Goal: Transaction & Acquisition: Purchase product/service

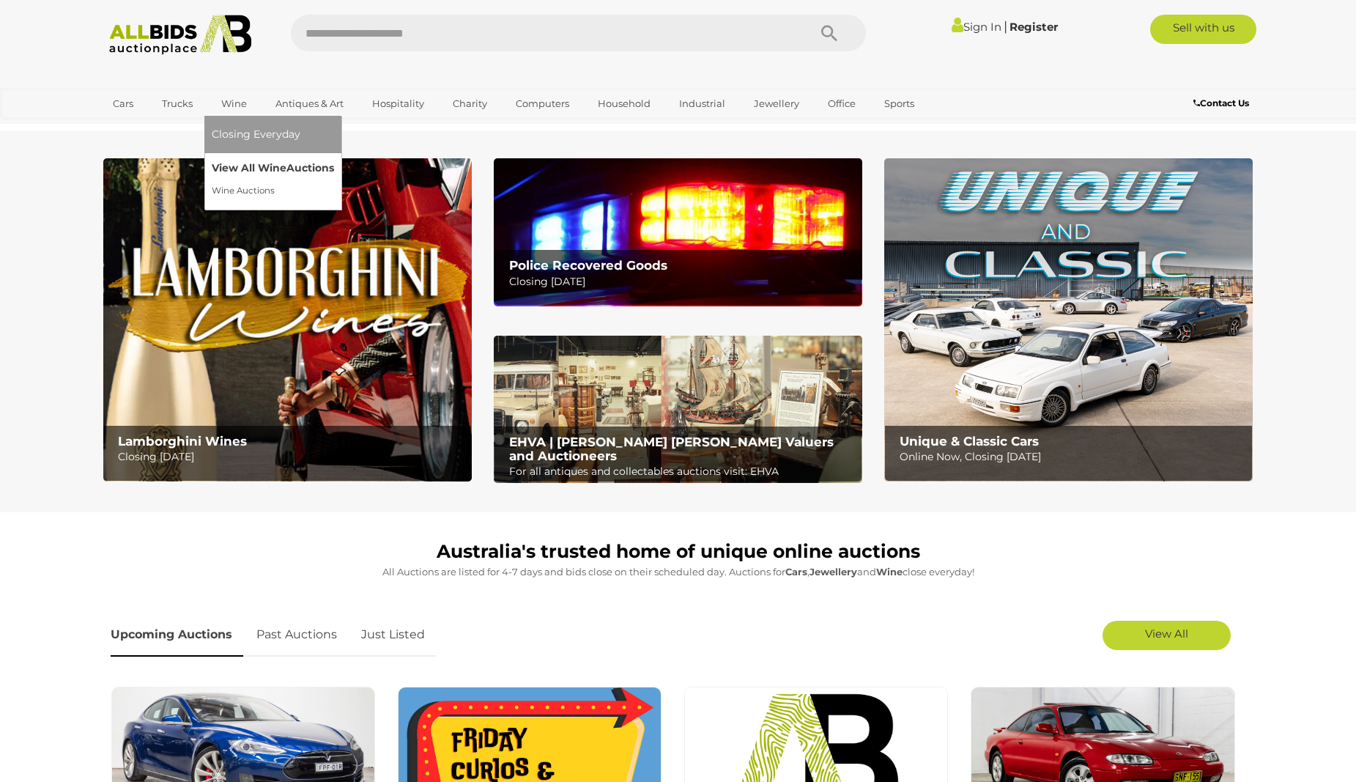
click at [259, 160] on link "View All Wine Auctions" at bounding box center [273, 168] width 122 height 23
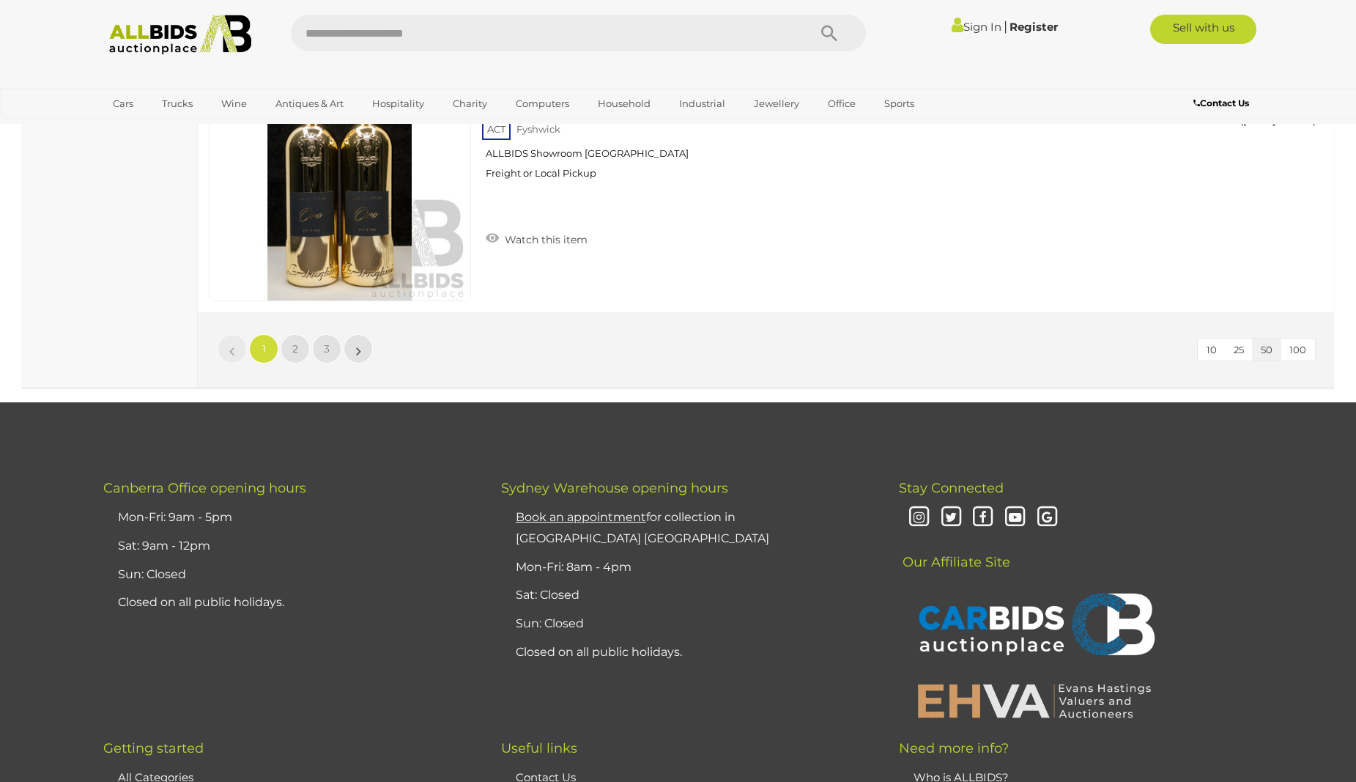
scroll to position [13937, 0]
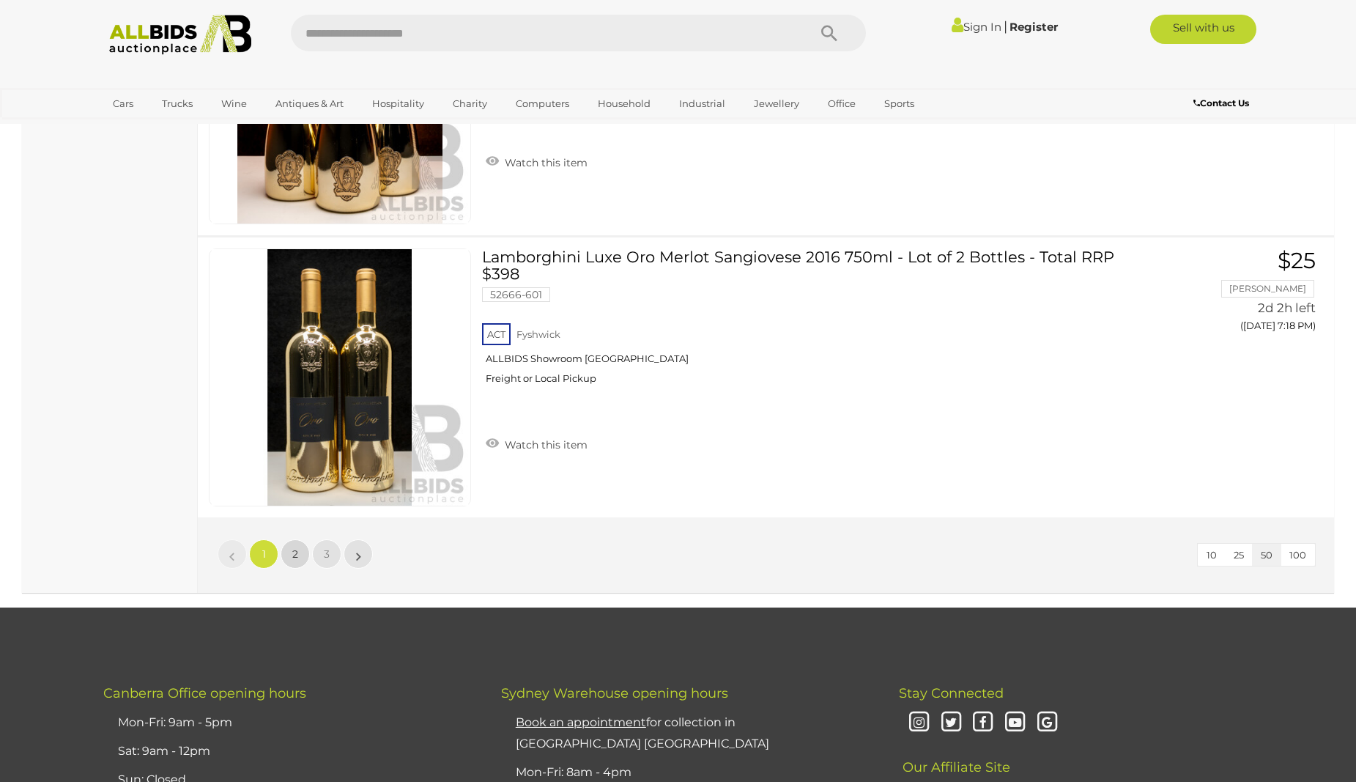
click at [298, 556] on link "2" at bounding box center [295, 553] width 29 height 29
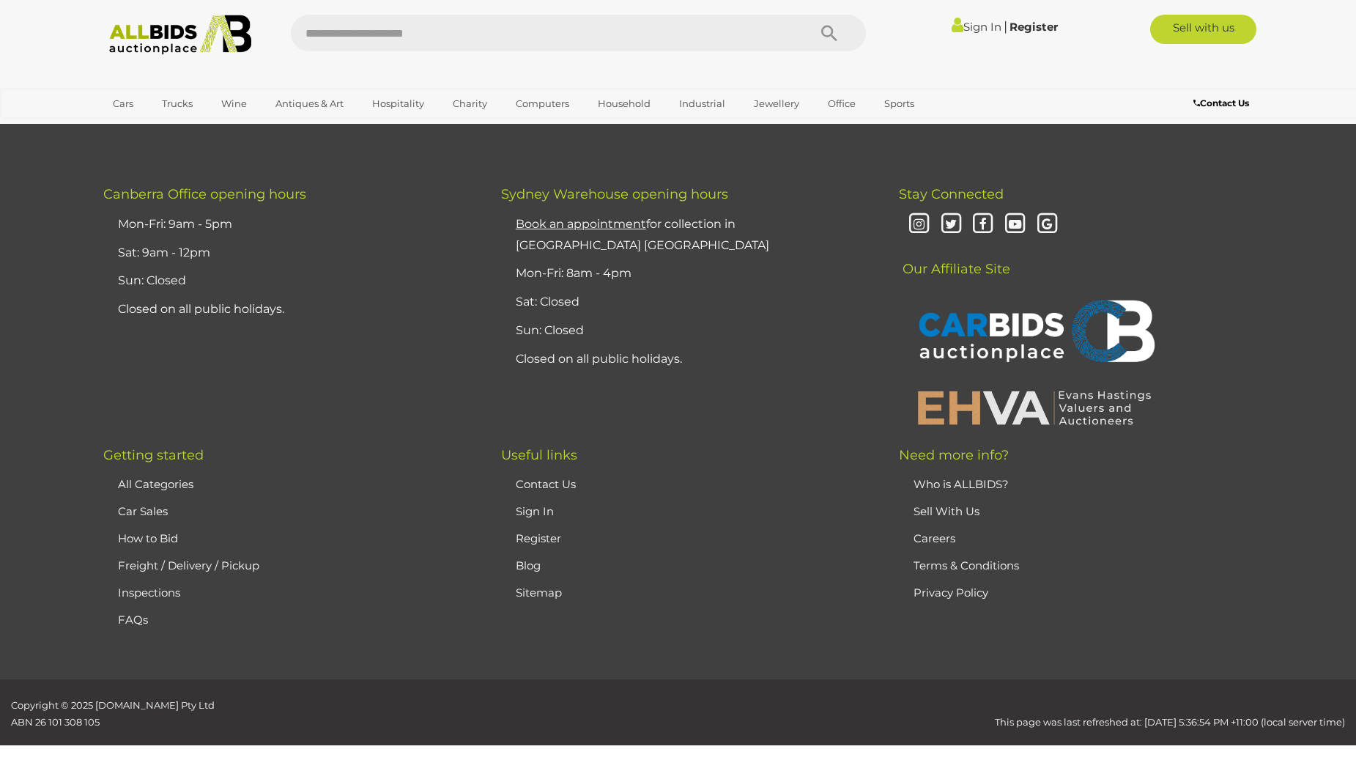
scroll to position [205, 0]
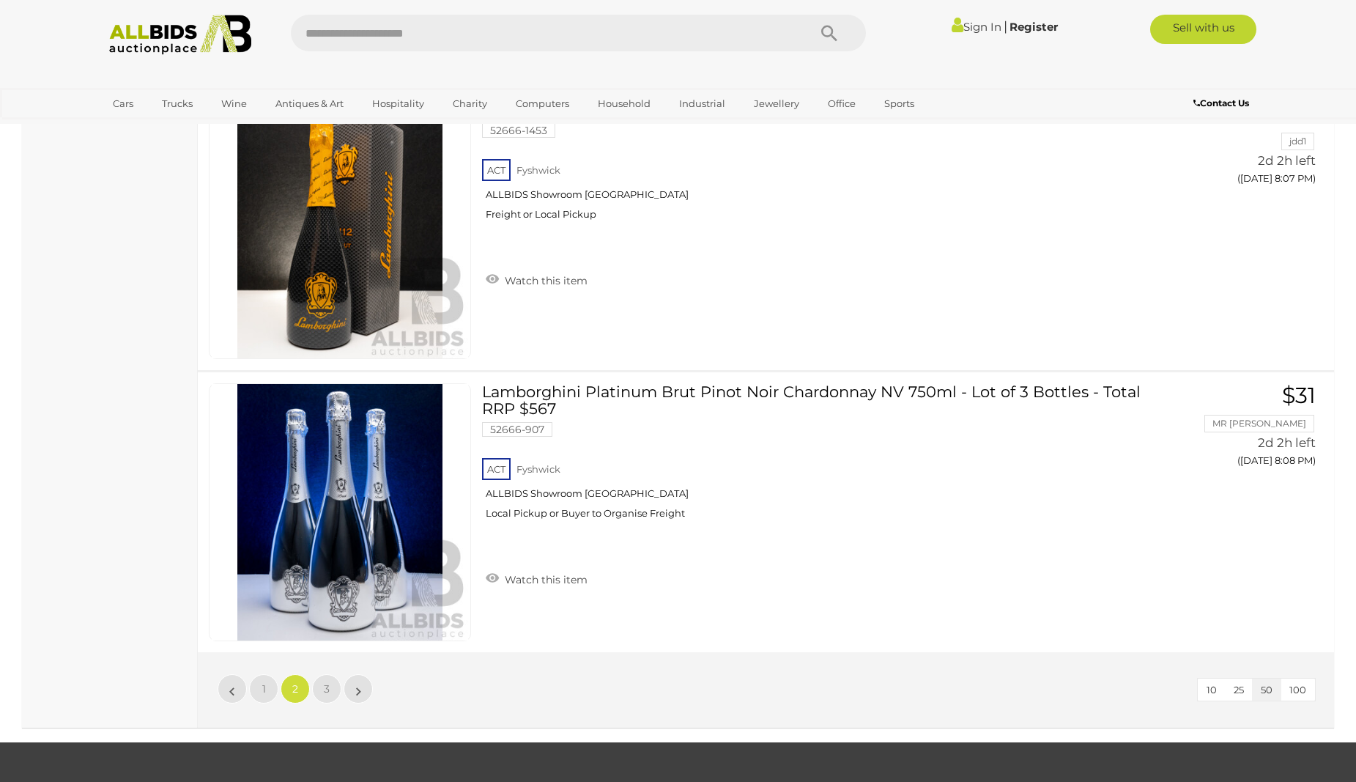
scroll to position [13817, 0]
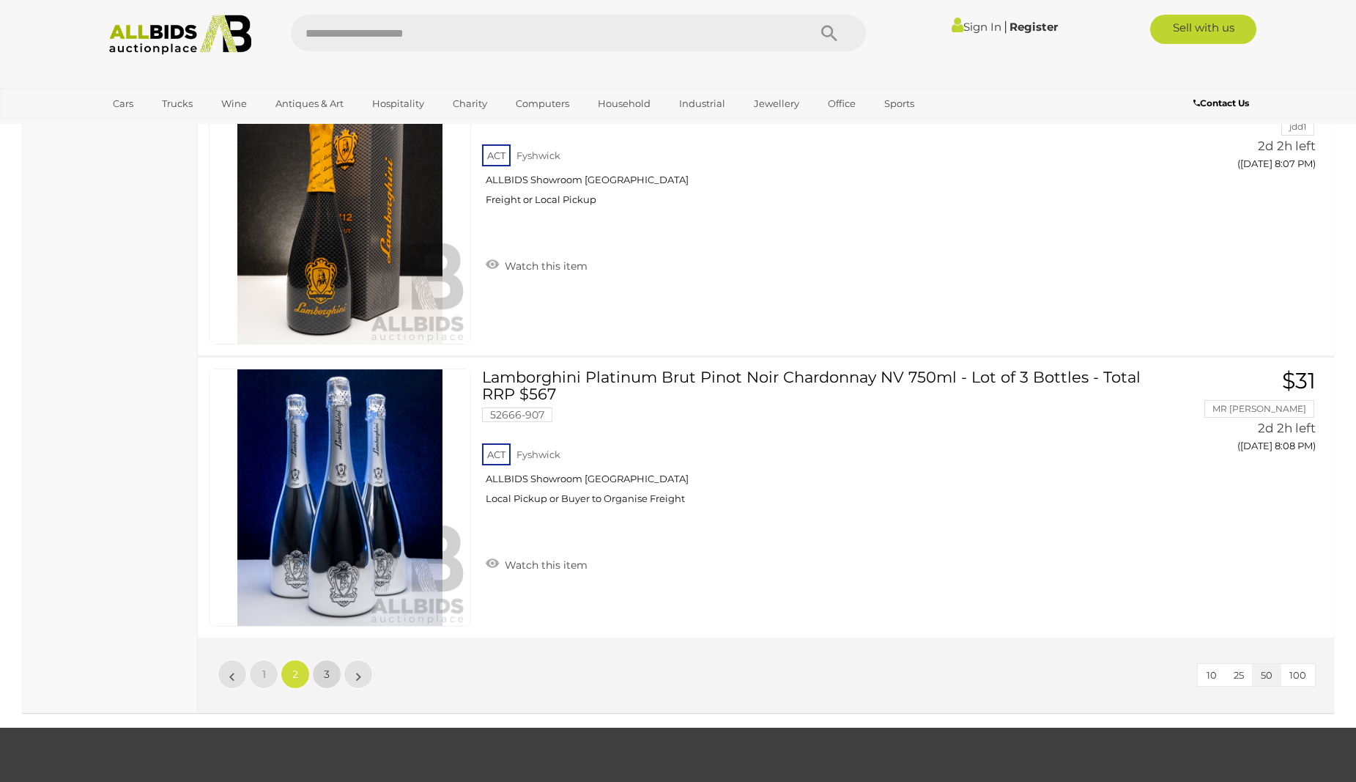
click at [323, 677] on link "3" at bounding box center [326, 673] width 29 height 29
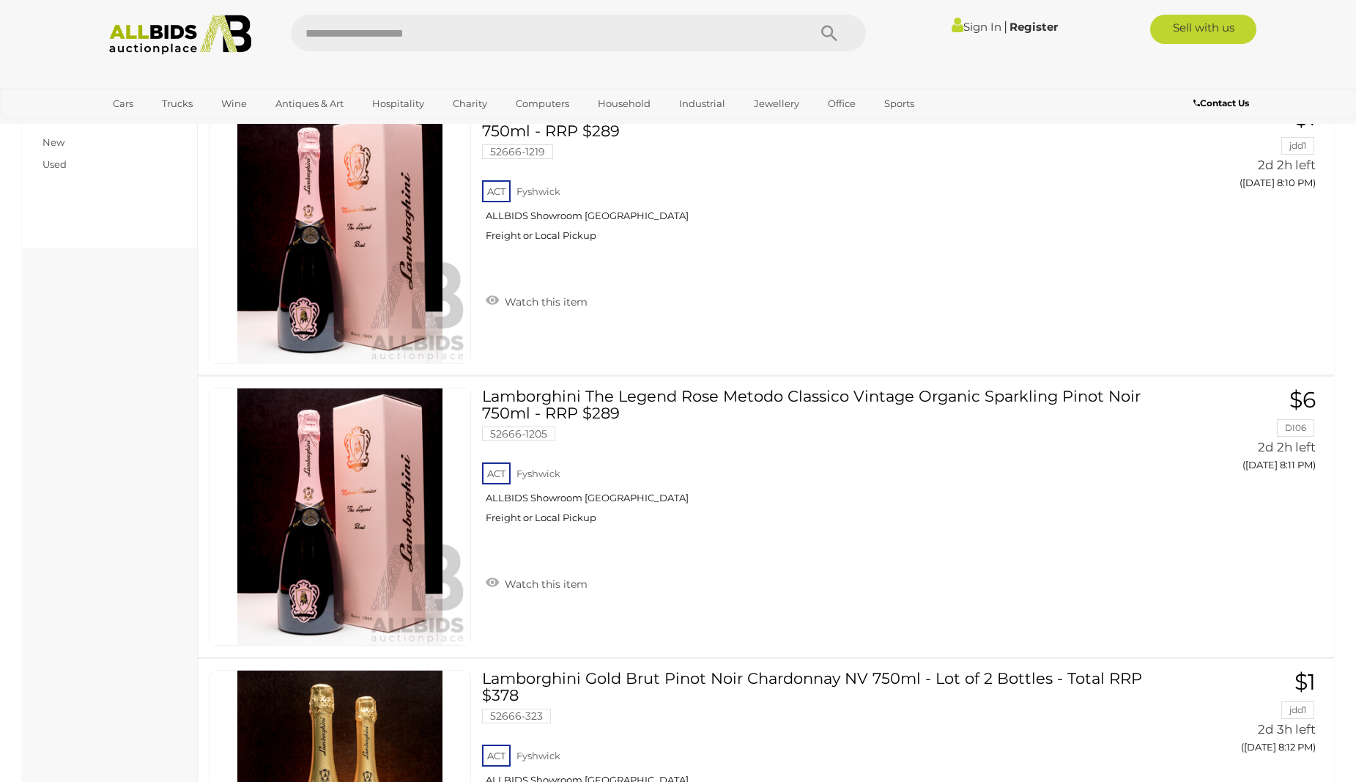
scroll to position [501, 0]
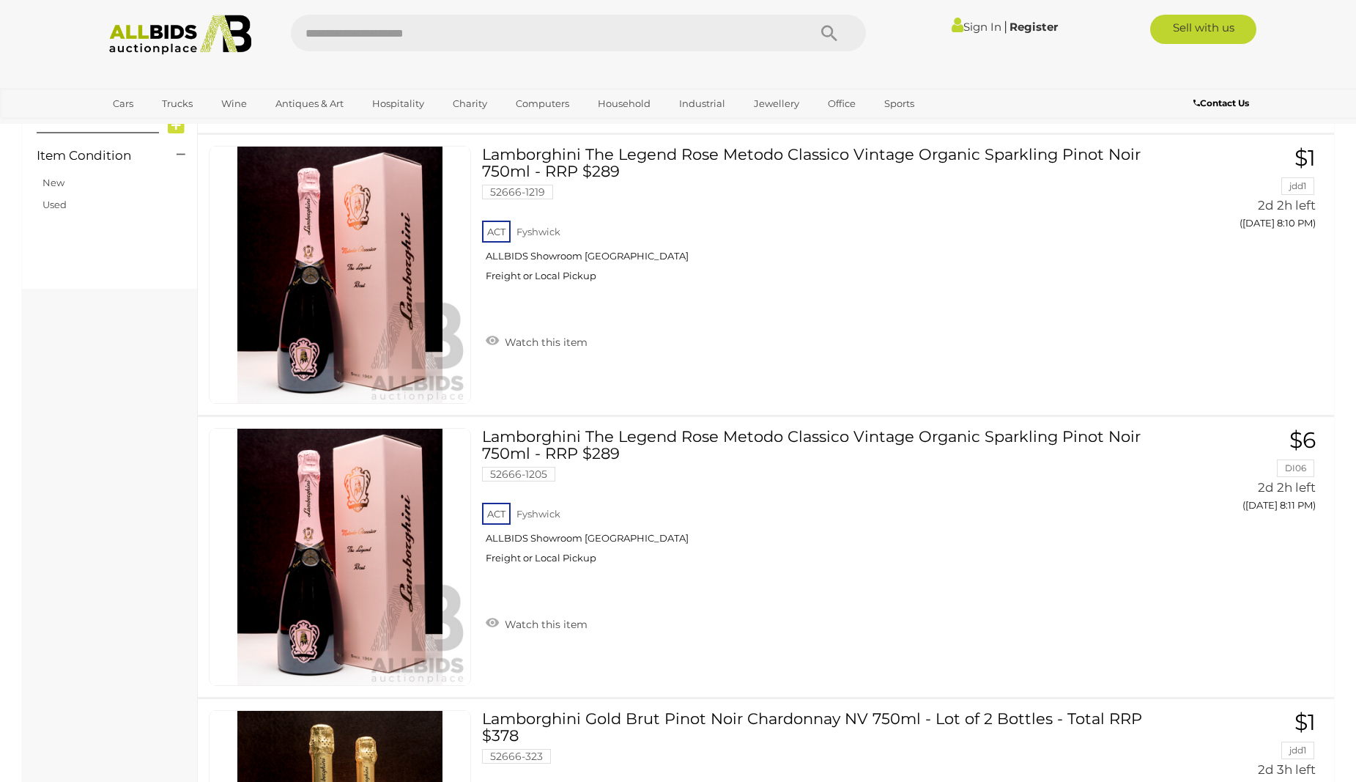
drag, startPoint x: 1355, startPoint y: 110, endPoint x: 1351, endPoint y: 122, distance: 12.5
click at [1351, 122] on div "Sign In |" at bounding box center [678, 62] width 1356 height 124
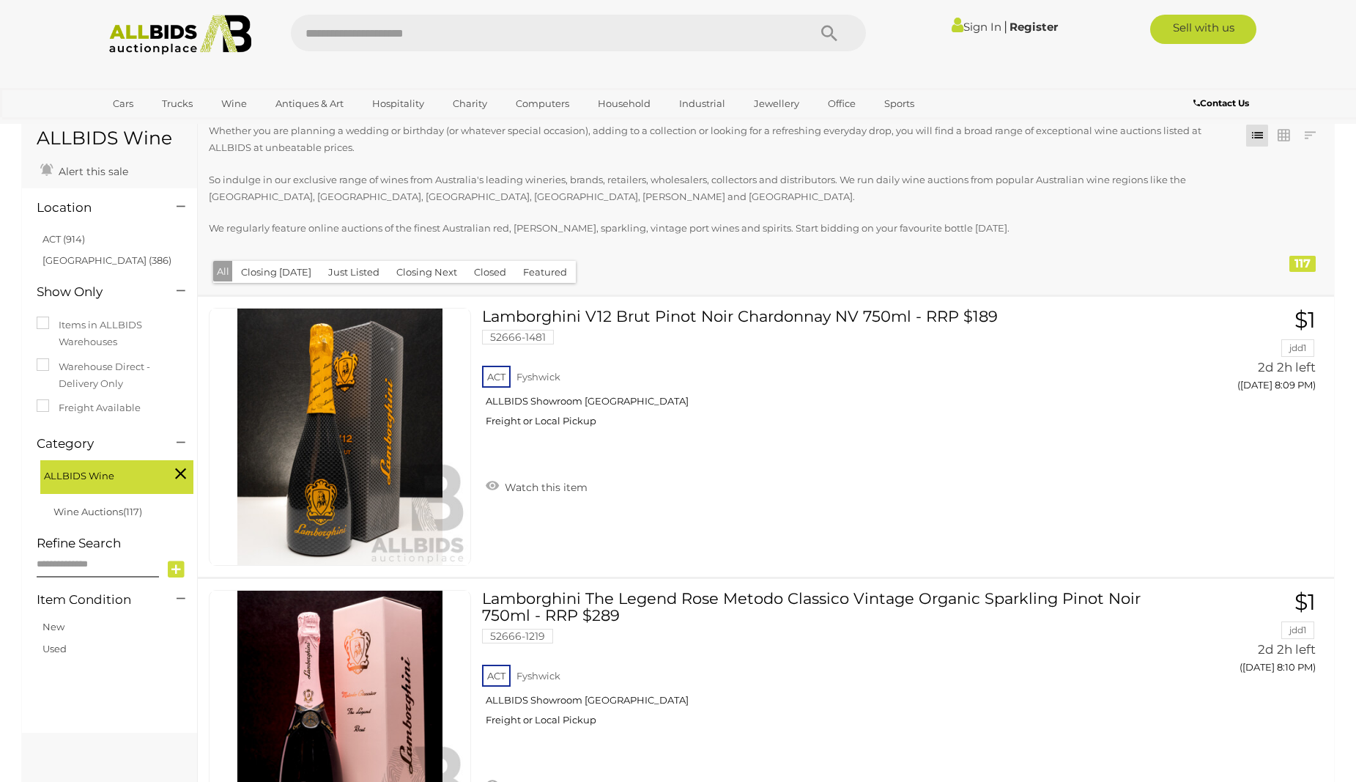
scroll to position [0, 0]
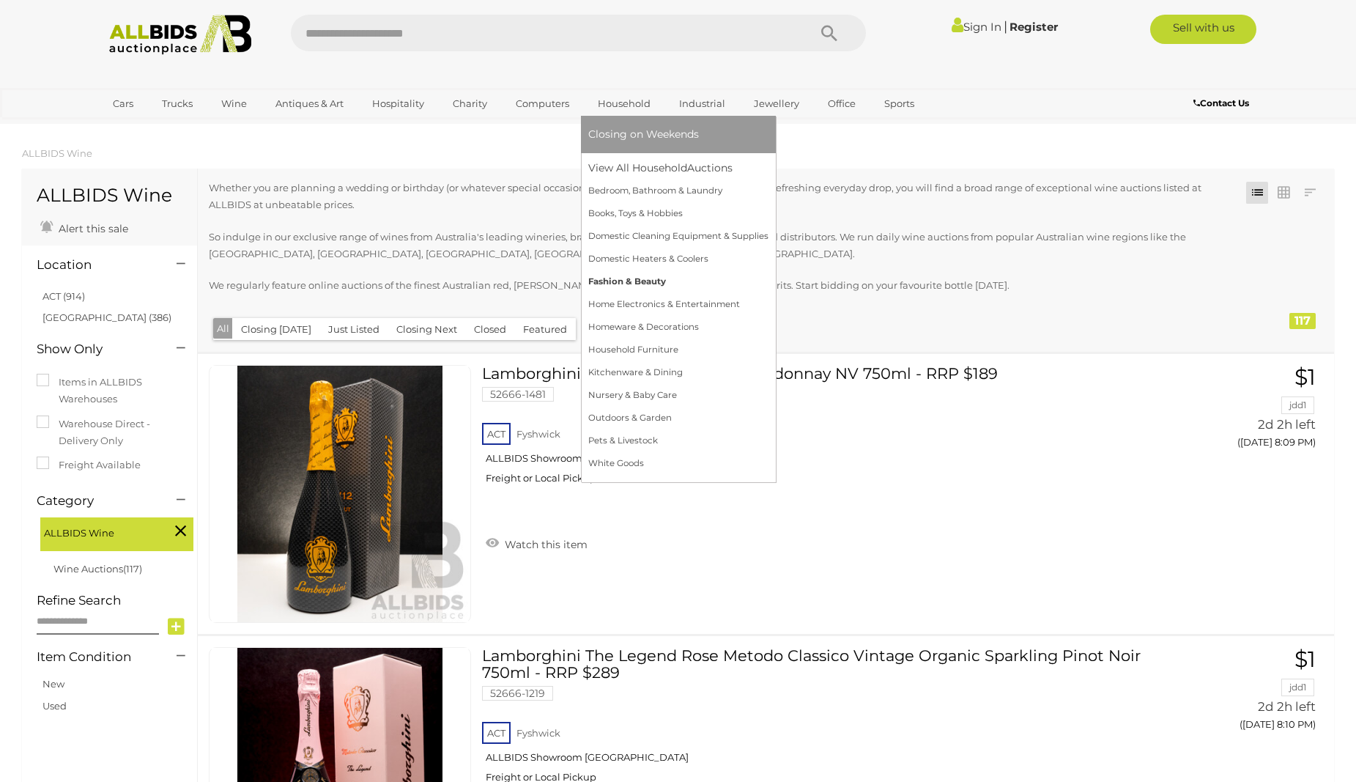
click at [633, 275] on link "Fashion & Beauty" at bounding box center [678, 281] width 180 height 23
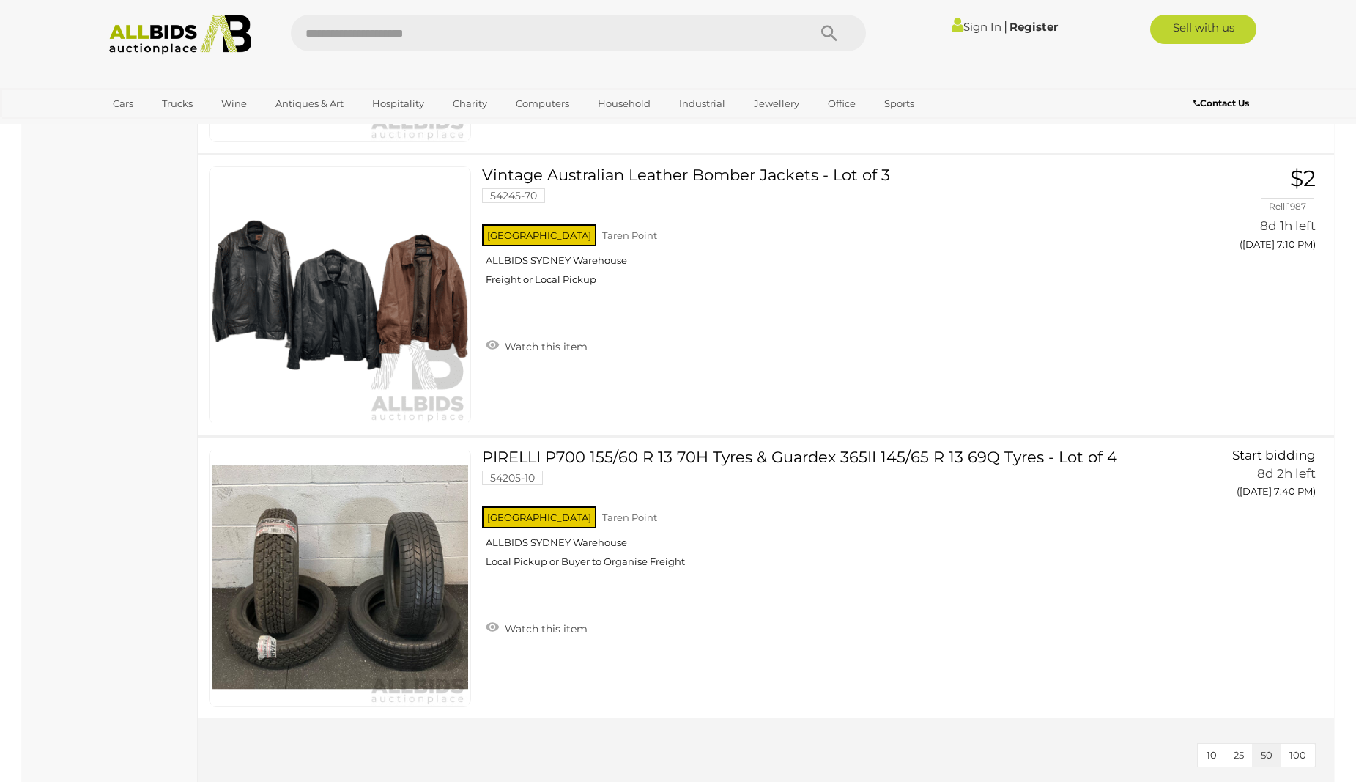
scroll to position [2134, 0]
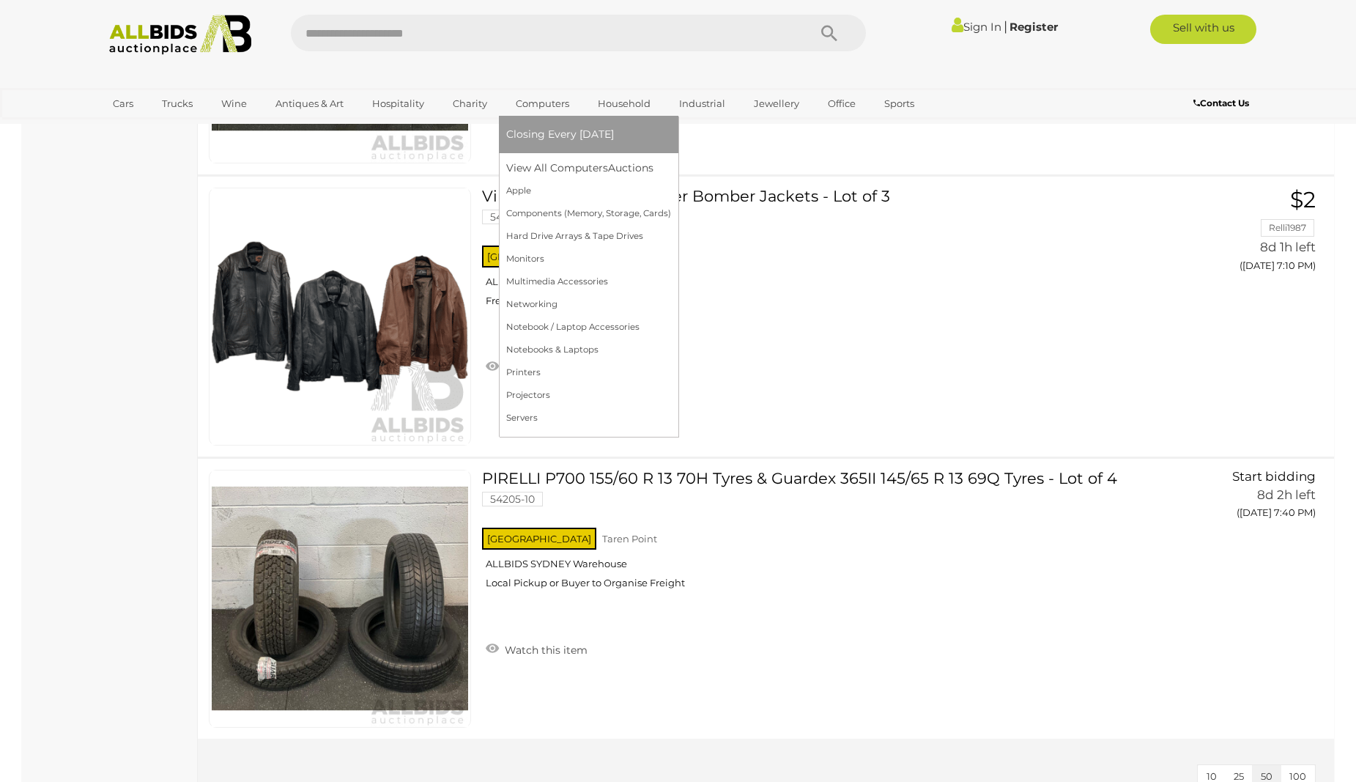
click at [541, 99] on link "Computers" at bounding box center [542, 104] width 73 height 24
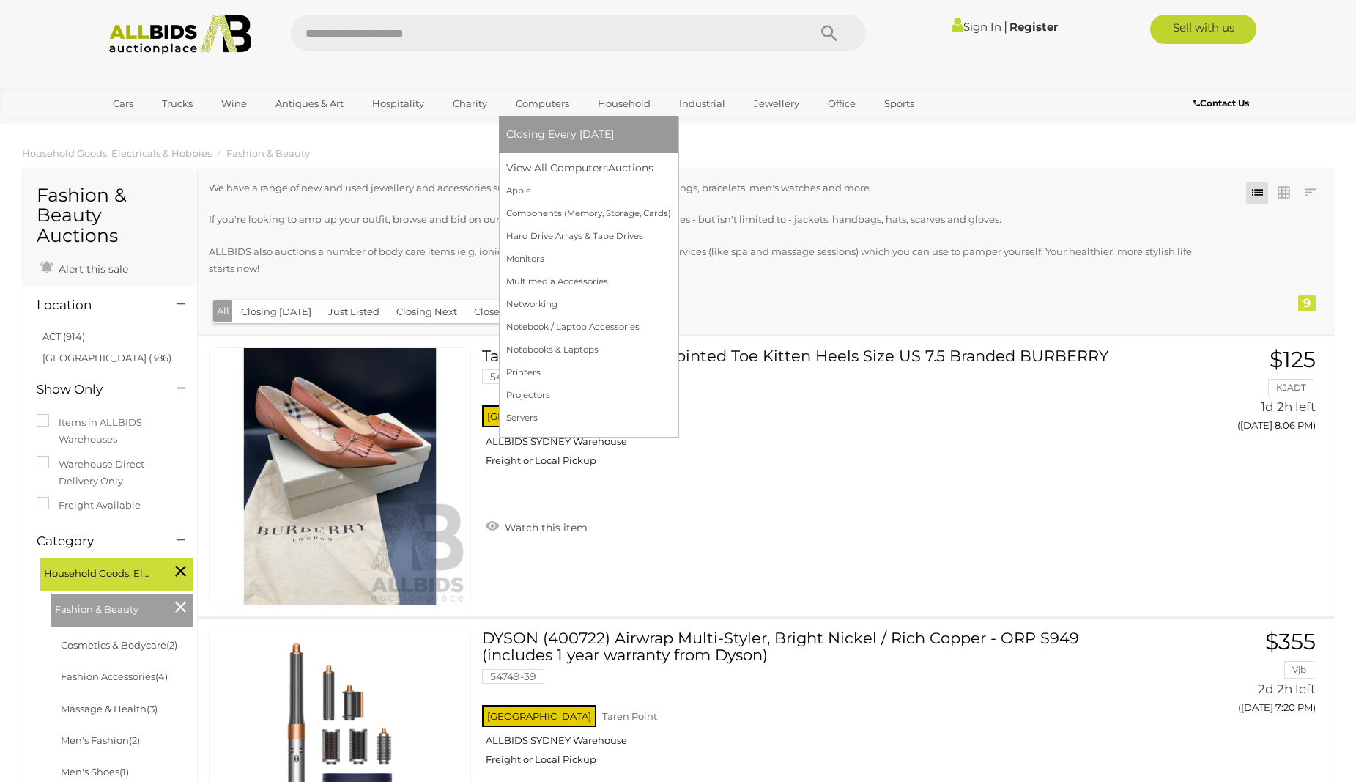
click at [558, 133] on span "Closing Every [DATE]" at bounding box center [560, 133] width 108 height 13
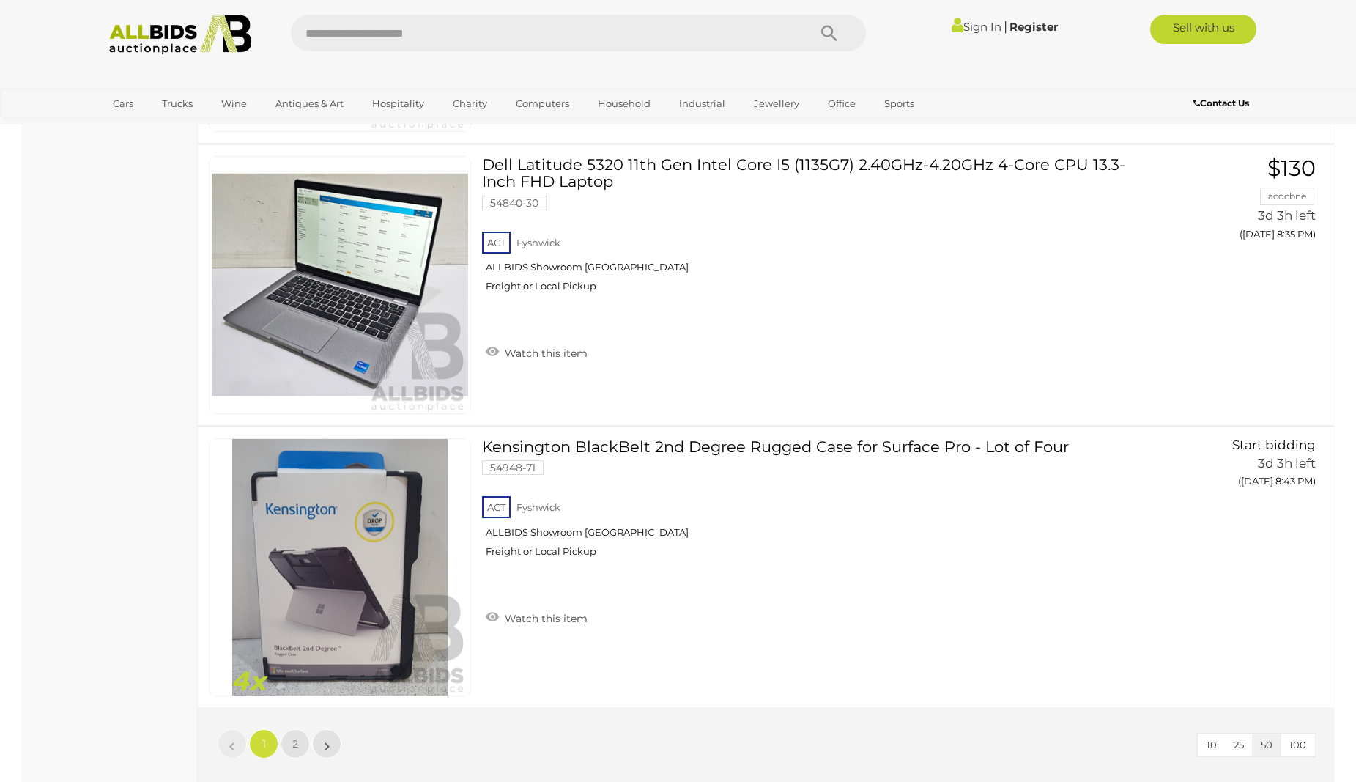
scroll to position [13818, 0]
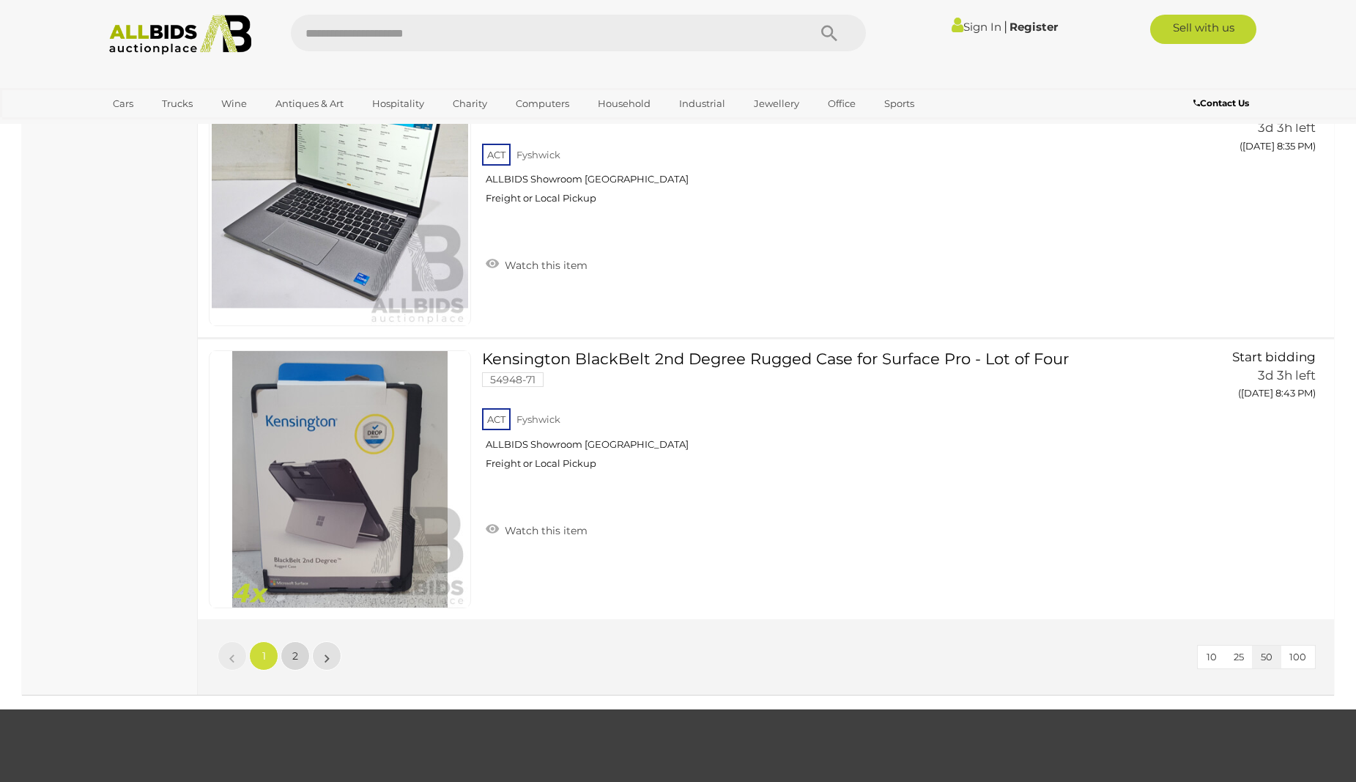
click at [299, 656] on link "2" at bounding box center [295, 655] width 29 height 29
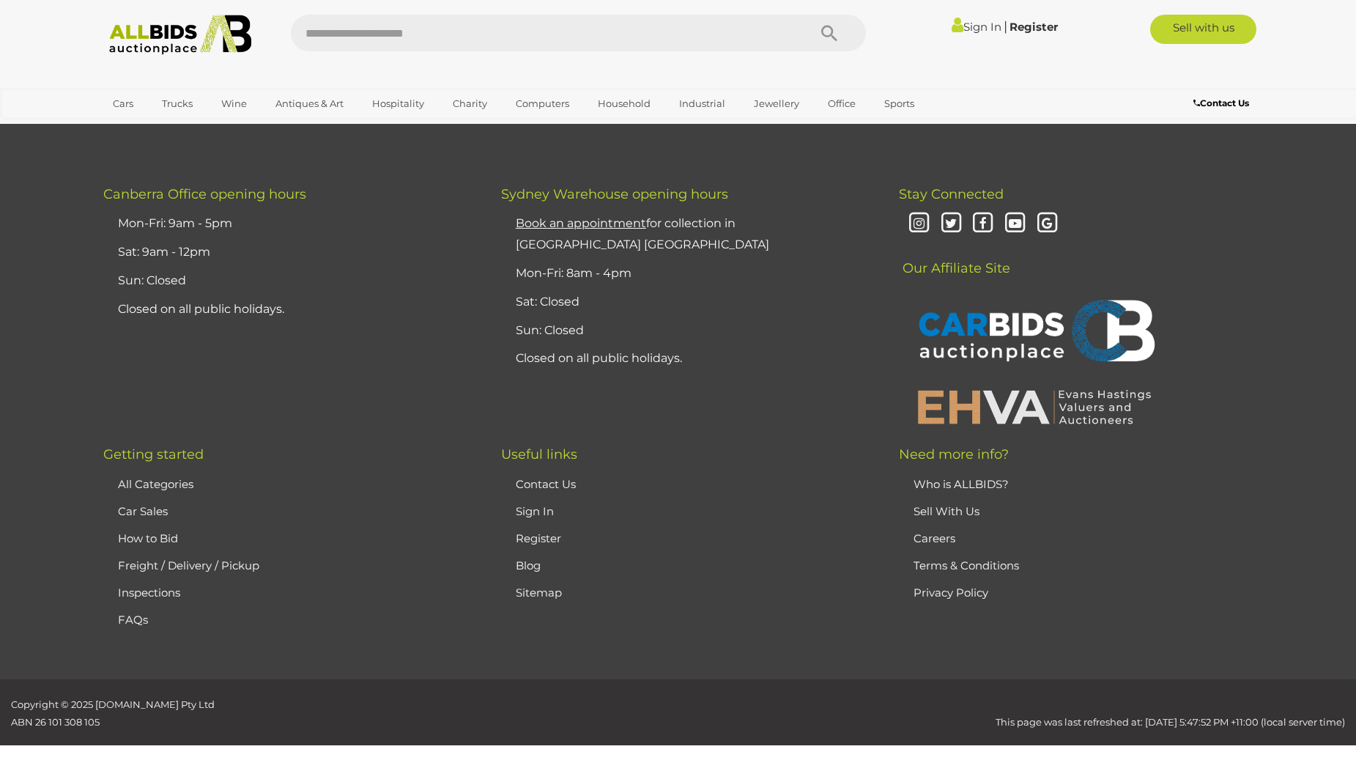
scroll to position [188, 0]
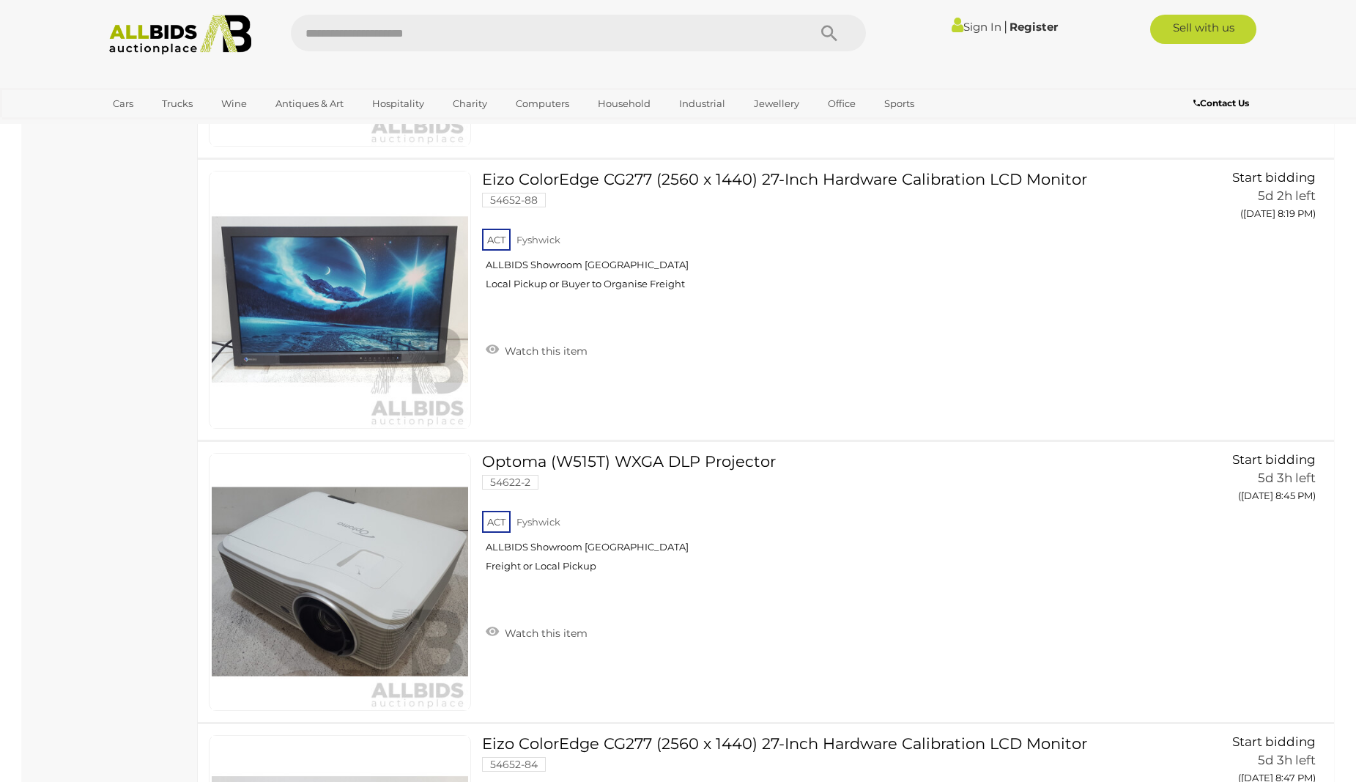
scroll to position [4683, 0]
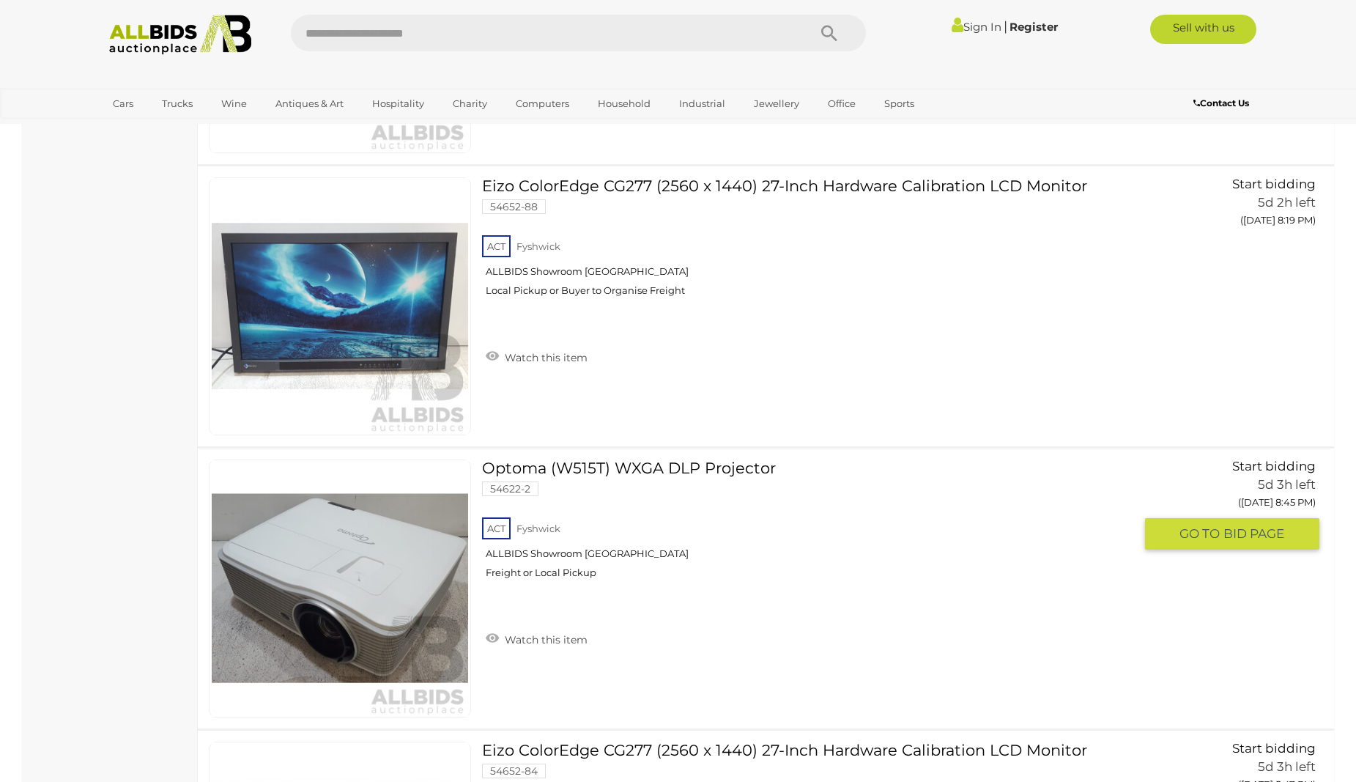
click at [1273, 599] on div "Optoma (W515T) WXGA DLP Projector 54622-2 ACT Fyshwick ALLBIDS Showroom Fyshwic…" at bounding box center [766, 588] width 1158 height 280
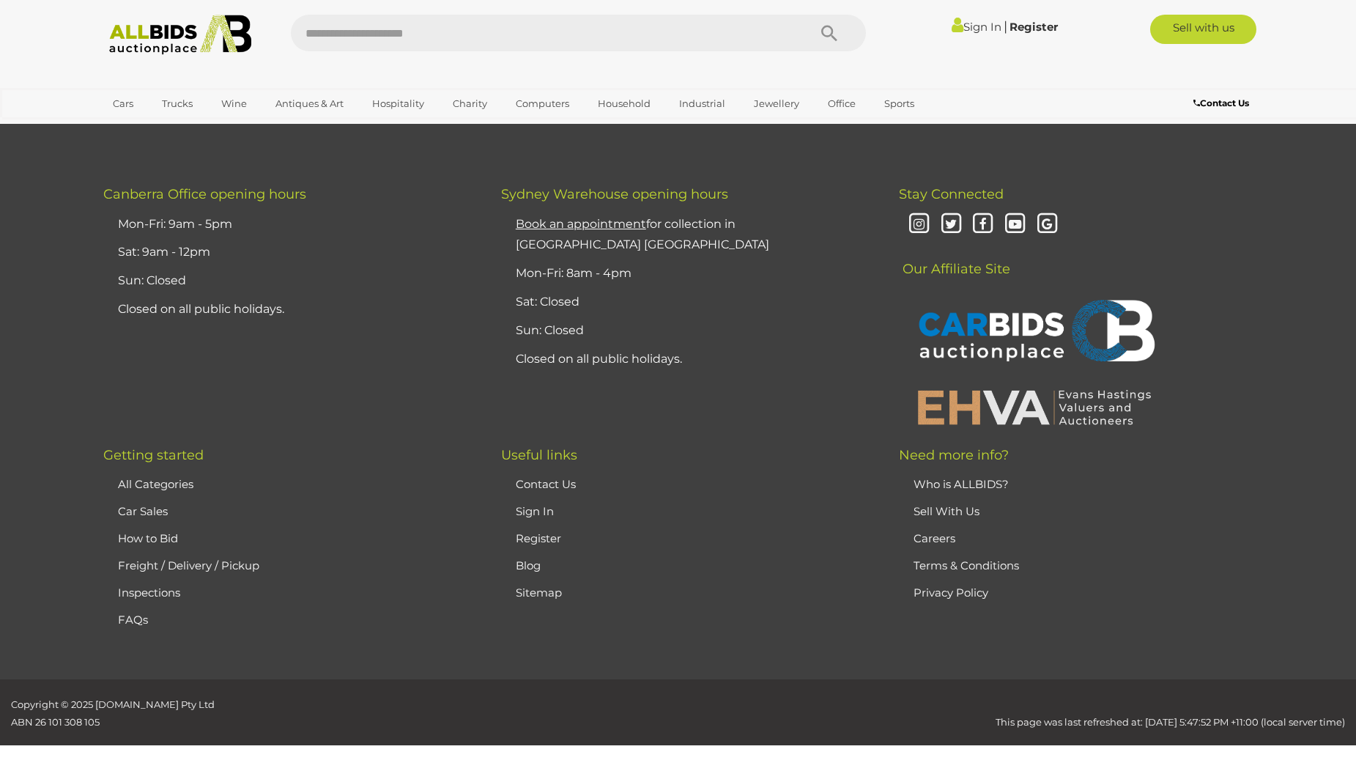
scroll to position [5813, 0]
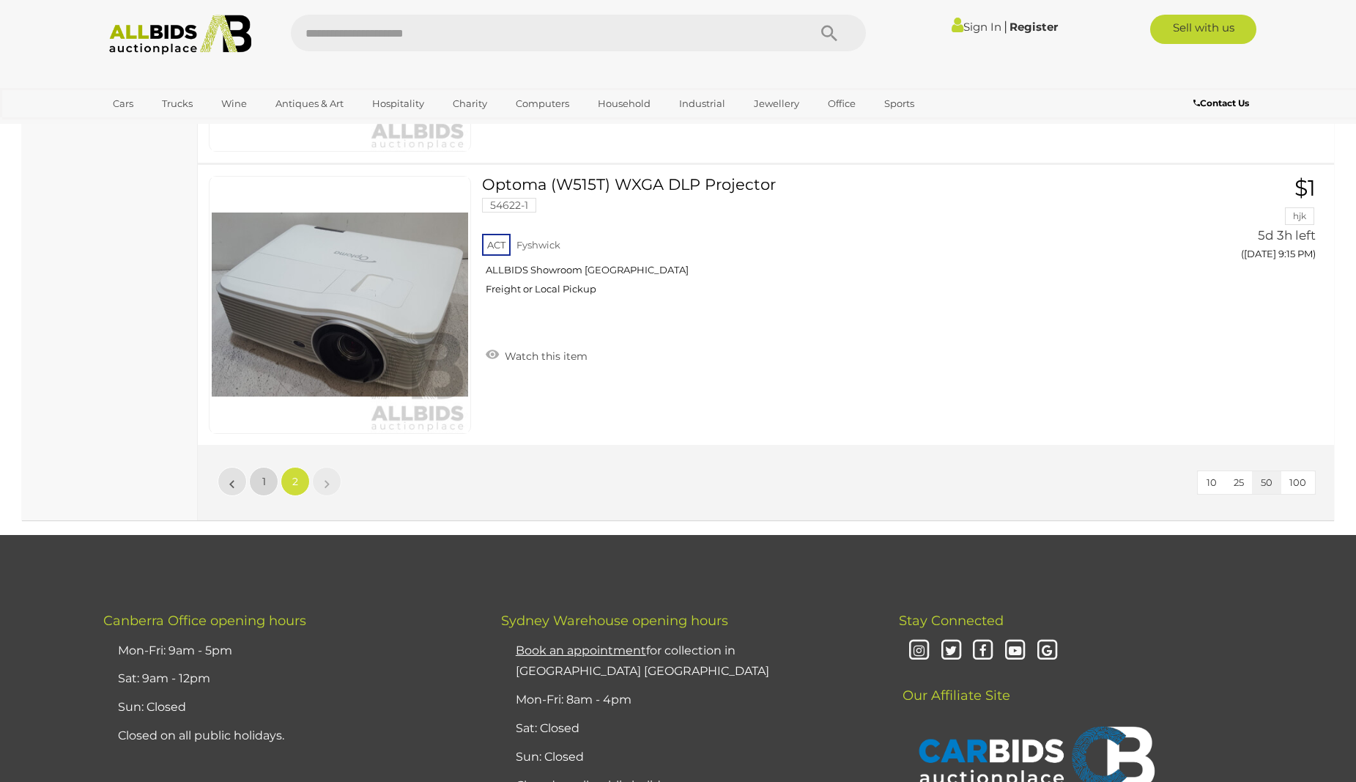
click at [263, 482] on span "1" at bounding box center [264, 481] width 4 height 13
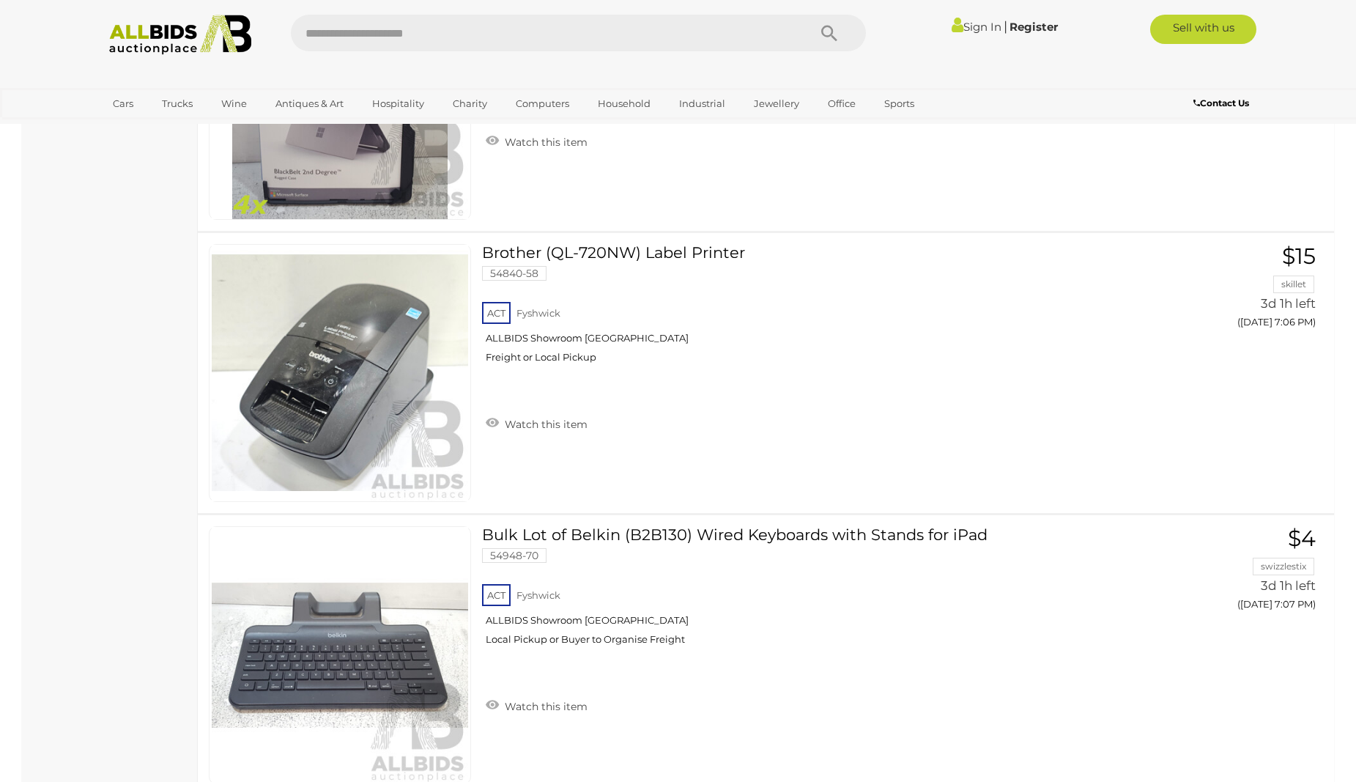
scroll to position [3221, 0]
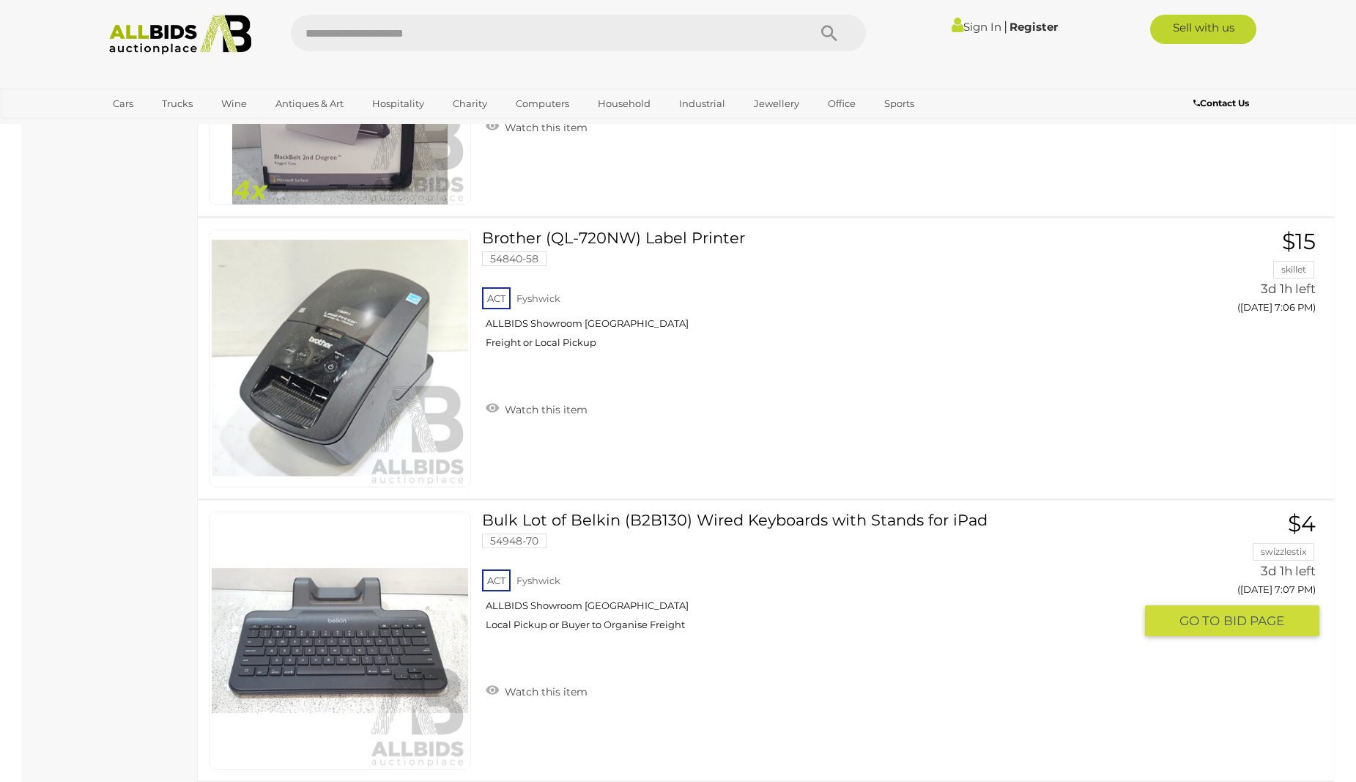
click at [586, 521] on link "Bulk Lot of Belkin (B2B130) Wired Keyboards with Stands for iPad 54948-70 ACT F…" at bounding box center [813, 576] width 641 height 130
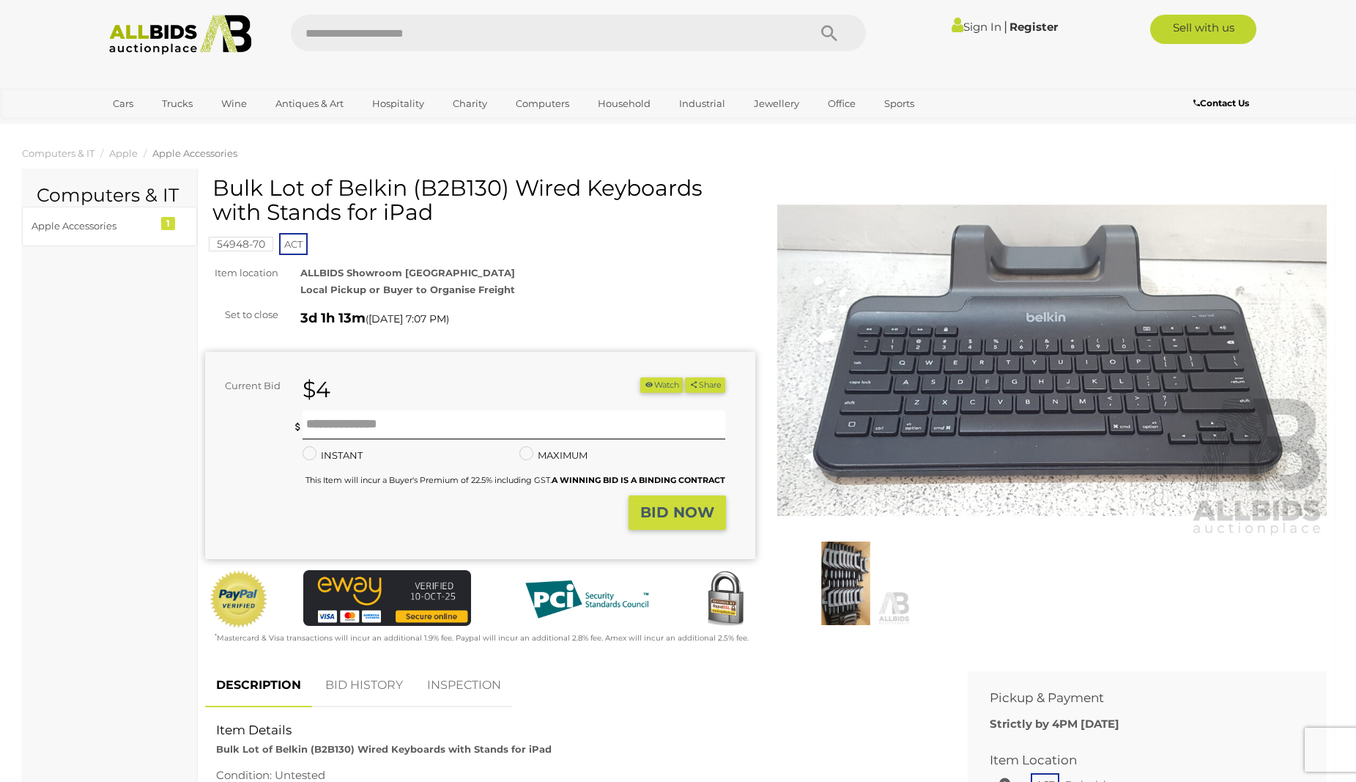
click at [844, 590] on img at bounding box center [846, 583] width 130 height 84
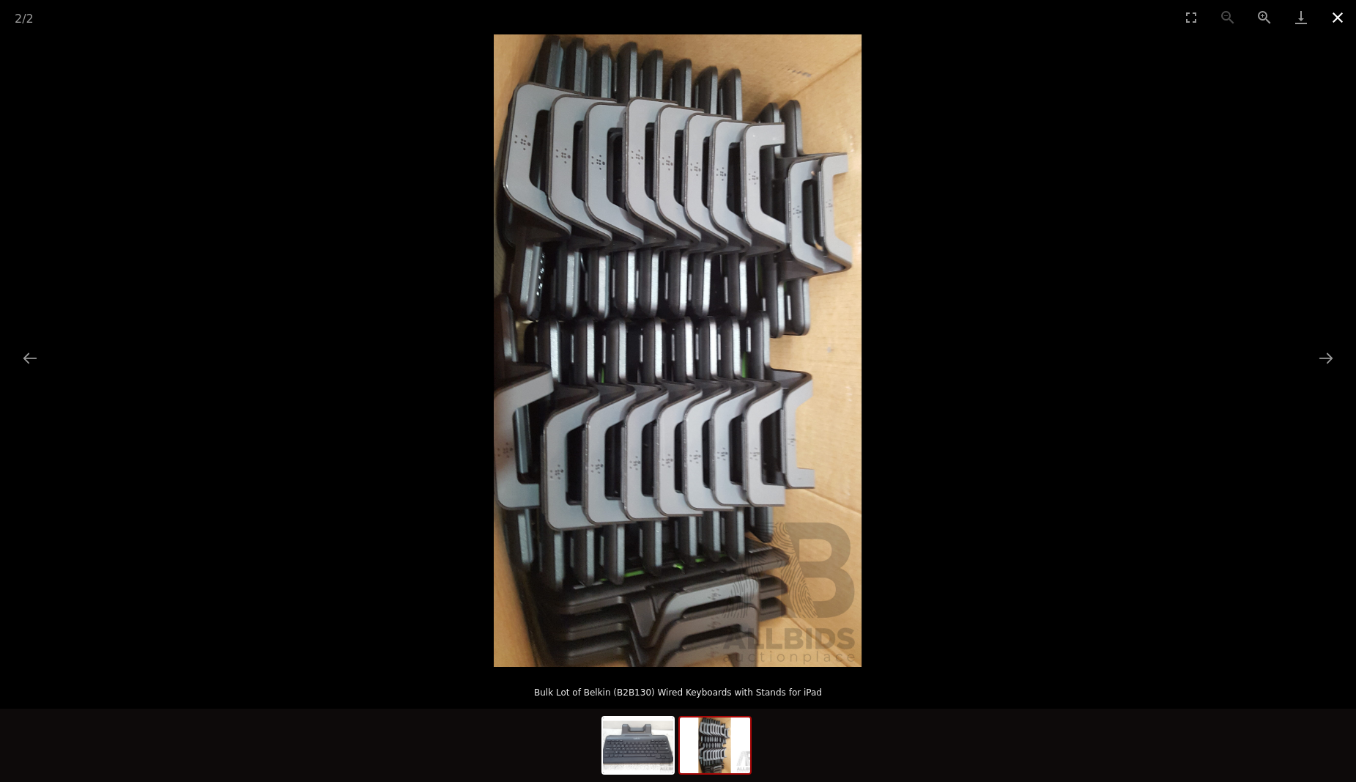
click at [1335, 19] on button "Close gallery" at bounding box center [1337, 17] width 37 height 34
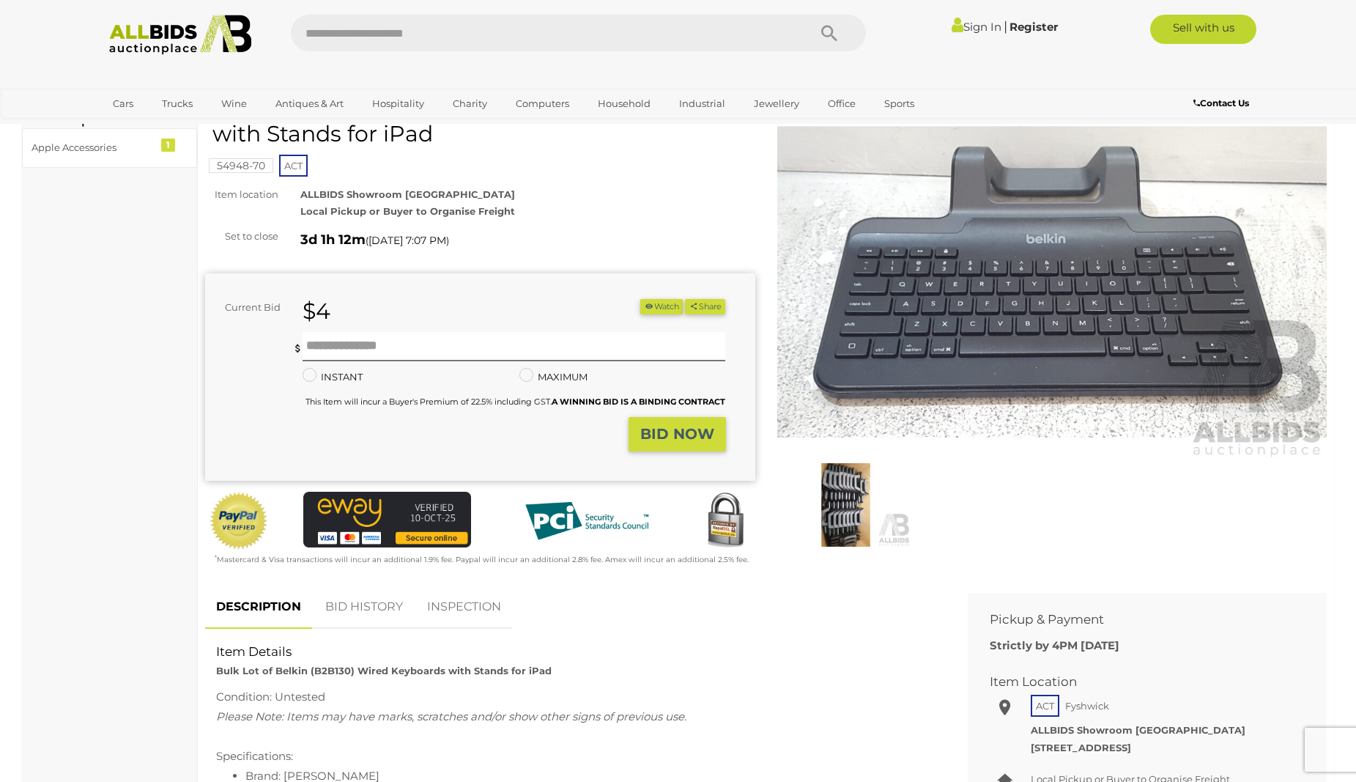
scroll to position [27, 0]
